Goal: Task Accomplishment & Management: Use online tool/utility

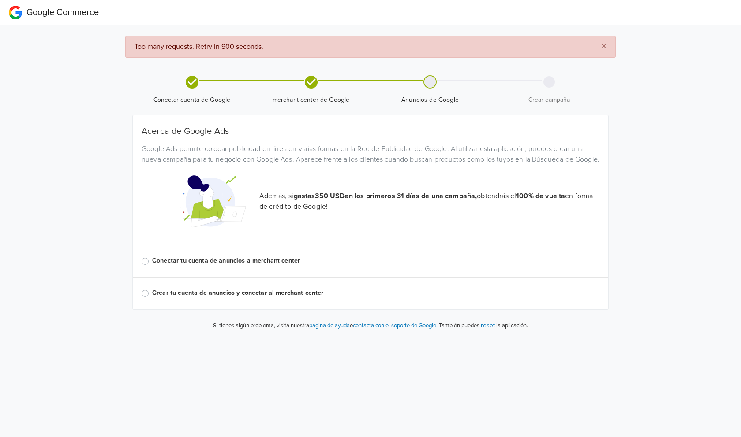
click at [152, 86] on span "Conectar cuenta de Google" at bounding box center [192, 89] width 112 height 29
click at [152, 266] on label "Conectar tu cuenta de anuncios a merchant center" at bounding box center [375, 261] width 447 height 10
click at [0, 0] on input "Conectar tu cuenta de anuncios a merchant center" at bounding box center [0, 0] width 0 height 0
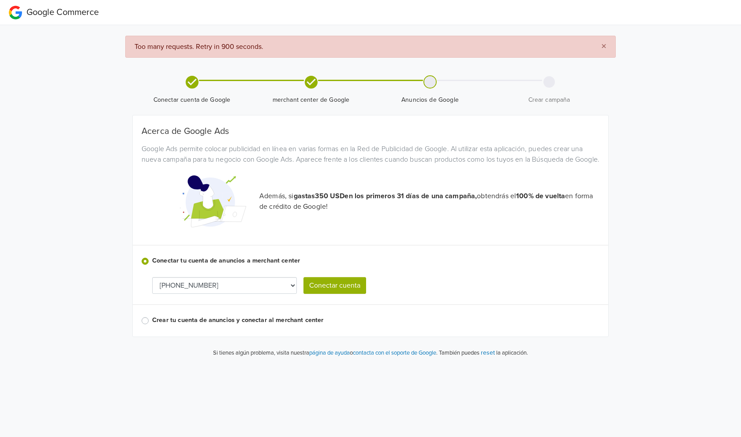
click at [152, 325] on label "Crear tu cuenta de anuncios y conectar al merchant center" at bounding box center [375, 321] width 447 height 10
click at [0, 0] on input "Crear tu cuenta de anuncios y conectar al merchant center" at bounding box center [0, 0] width 0 height 0
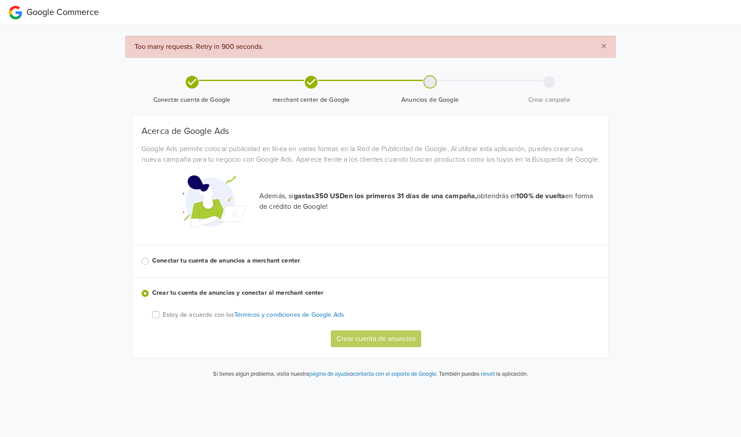
click at [152, 266] on label "Conectar tu cuenta de anuncios a merchant center" at bounding box center [375, 261] width 447 height 10
click at [0, 0] on input "Conectar tu cuenta de anuncios a merchant center" at bounding box center [0, 0] width 0 height 0
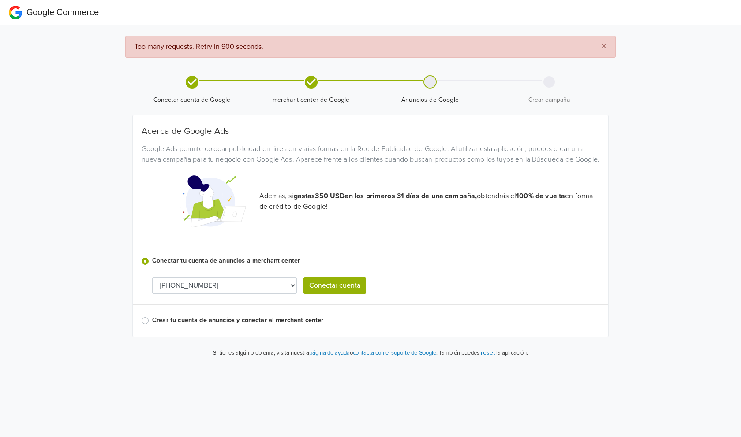
click at [330, 294] on button "Conectar cuenta" at bounding box center [334, 285] width 63 height 17
click at [291, 294] on select "765-709-0454" at bounding box center [224, 285] width 145 height 17
click at [262, 294] on select "765-709-0454" at bounding box center [224, 285] width 145 height 17
click at [323, 294] on button "Conectar cuenta" at bounding box center [334, 285] width 63 height 17
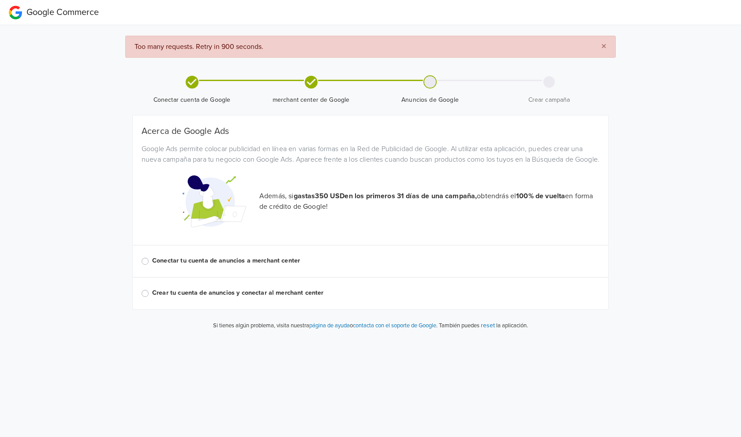
click at [305, 212] on p "Además, si gastas 350 USD en los primeros 31 días de una campaña, obtendrás el …" at bounding box center [429, 201] width 340 height 21
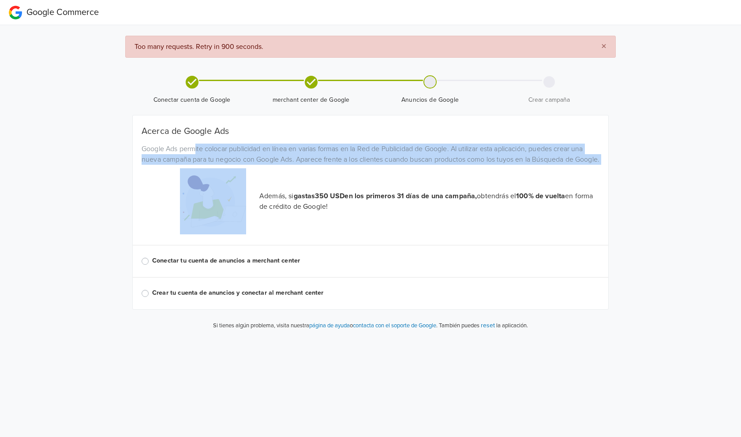
drag, startPoint x: 197, startPoint y: 154, endPoint x: 303, endPoint y: 201, distance: 116.1
click at [302, 201] on div "Acerca de Google Ads Google Ads permite colocar publicidad en línea en varias f…" at bounding box center [371, 212] width 458 height 173
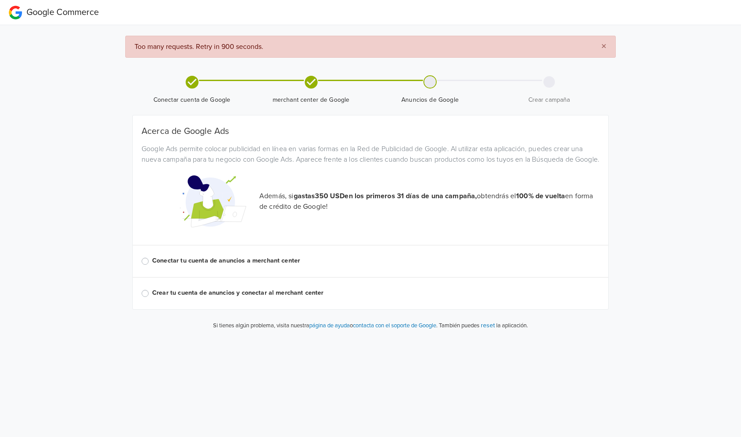
click at [393, 267] on div "Conectar tu cuenta de anuncios a merchant center" at bounding box center [371, 261] width 458 height 11
click at [152, 266] on label "Conectar tu cuenta de anuncios a merchant center" at bounding box center [375, 261] width 447 height 10
click at [0, 0] on input "Conectar tu cuenta de anuncios a merchant center" at bounding box center [0, 0] width 0 height 0
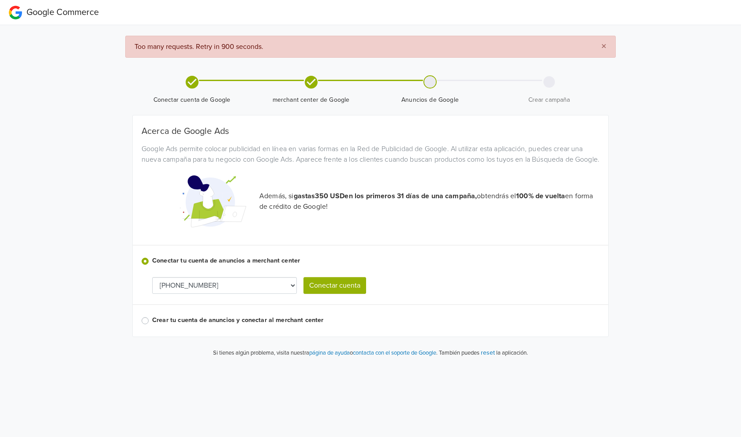
click at [191, 294] on select "765-709-0454" at bounding box center [224, 285] width 145 height 17
click at [338, 291] on button "Conectar cuenta" at bounding box center [334, 285] width 63 height 17
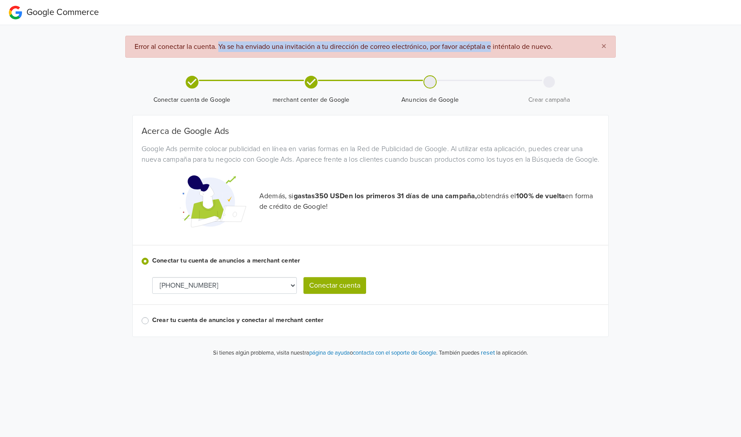
drag, startPoint x: 219, startPoint y: 45, endPoint x: 491, endPoint y: 49, distance: 271.7
click at [491, 49] on span "Error al conectar la cuenta. Ya se ha enviado una invitación a tu dirección de …" at bounding box center [343, 46] width 418 height 9
drag, startPoint x: 491, startPoint y: 49, endPoint x: 516, endPoint y: 45, distance: 25.5
click at [516, 45] on span "Error al conectar la cuenta. Ya se ha enviado una invitación a tu dirección de …" at bounding box center [343, 46] width 418 height 9
click at [250, 231] on div at bounding box center [194, 201] width 118 height 66
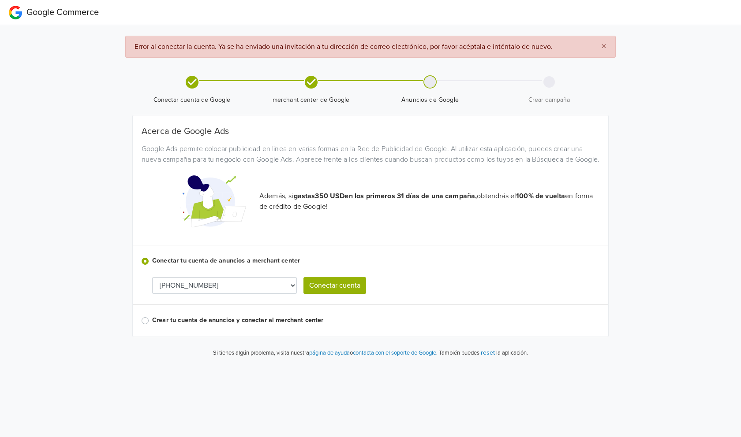
click at [206, 249] on div "Acerca de Google Ads Google Ads permite colocar publicidad en línea en varias f…" at bounding box center [371, 226] width 458 height 200
click at [88, 79] on div "Google Commerce × Error al conectar la cuenta. Ya se ha enviado una invitación …" at bounding box center [370, 182] width 741 height 365
click at [42, 7] on span "Google Commerce" at bounding box center [62, 12] width 72 height 11
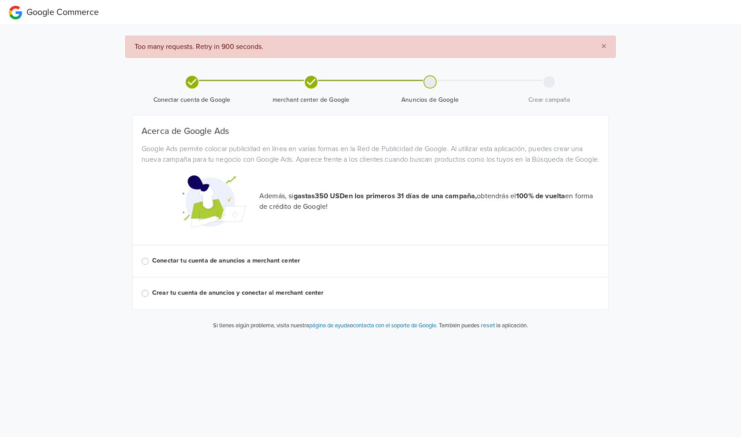
click at [356, 99] on span "merchant center de Google" at bounding box center [311, 100] width 112 height 9
click at [456, 90] on span "Anuncios de Google" at bounding box center [430, 97] width 112 height 16
